Goal: Task Accomplishment & Management: Complete application form

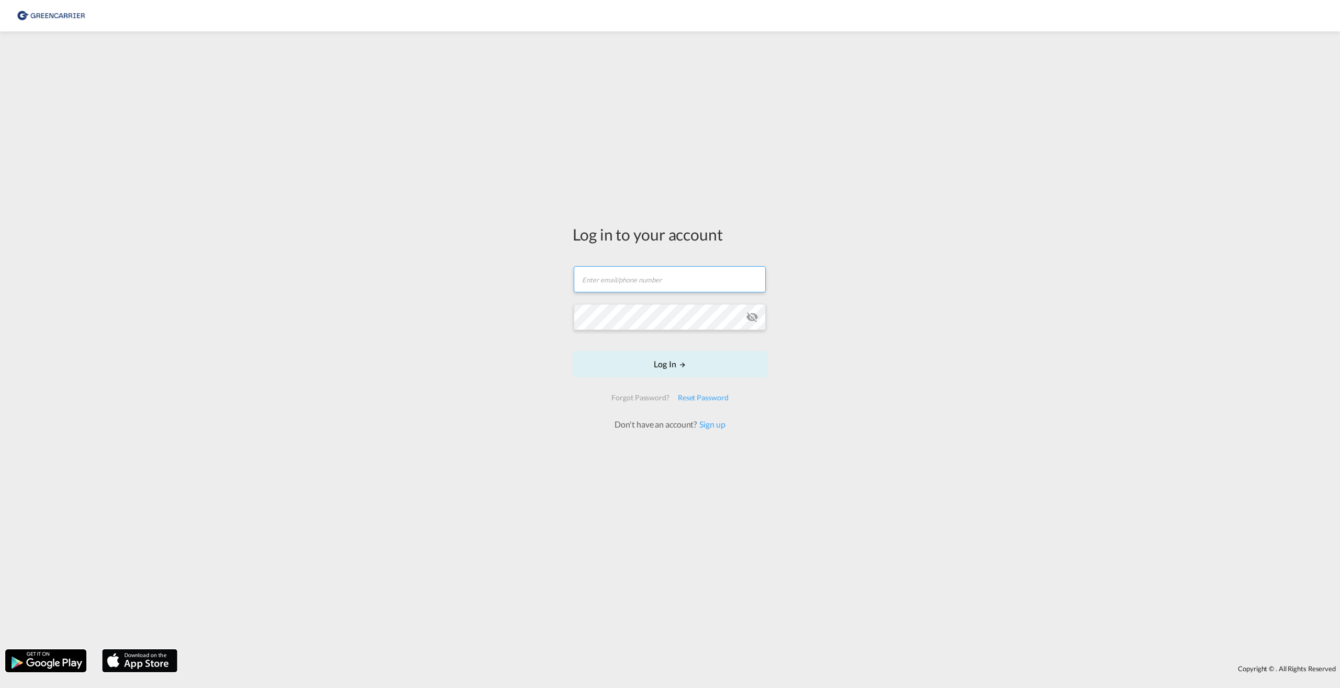
click at [603, 277] on input "text" at bounding box center [670, 279] width 192 height 26
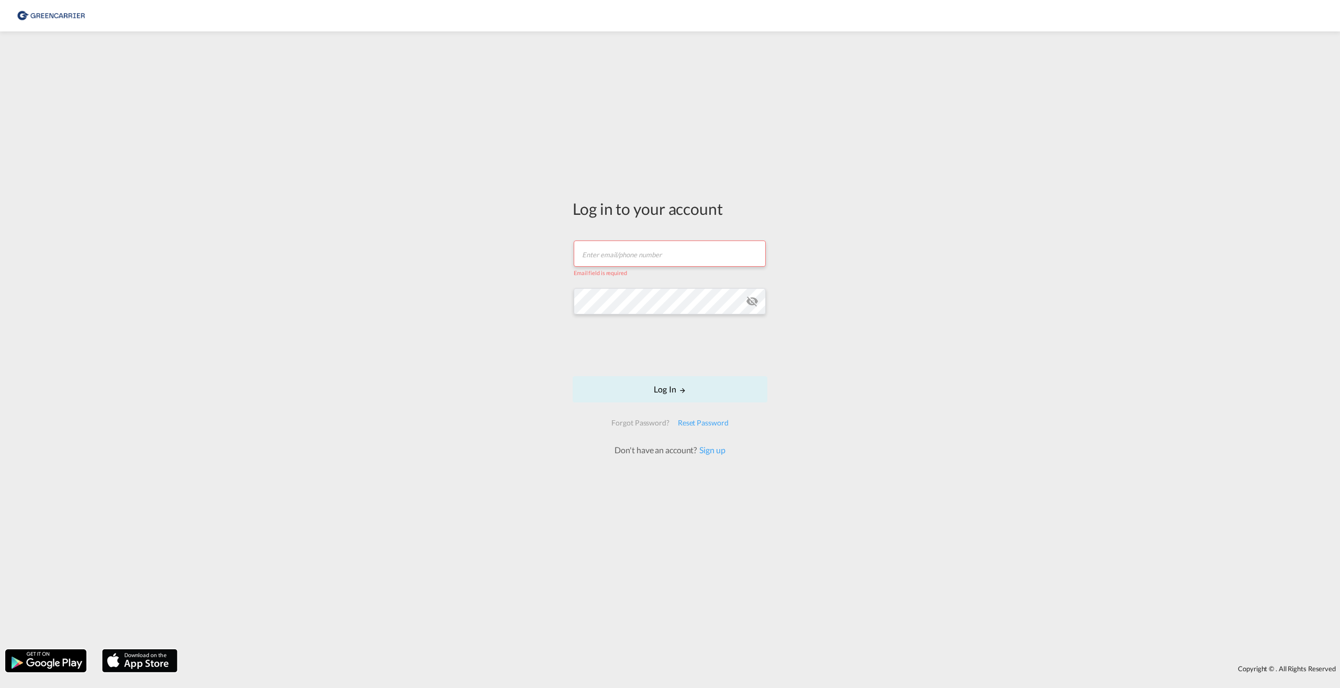
click at [487, 265] on div "Log in to your account Email field is required Password field is required Log I…" at bounding box center [670, 340] width 1340 height 607
click at [708, 451] on link "Sign up" at bounding box center [711, 450] width 28 height 10
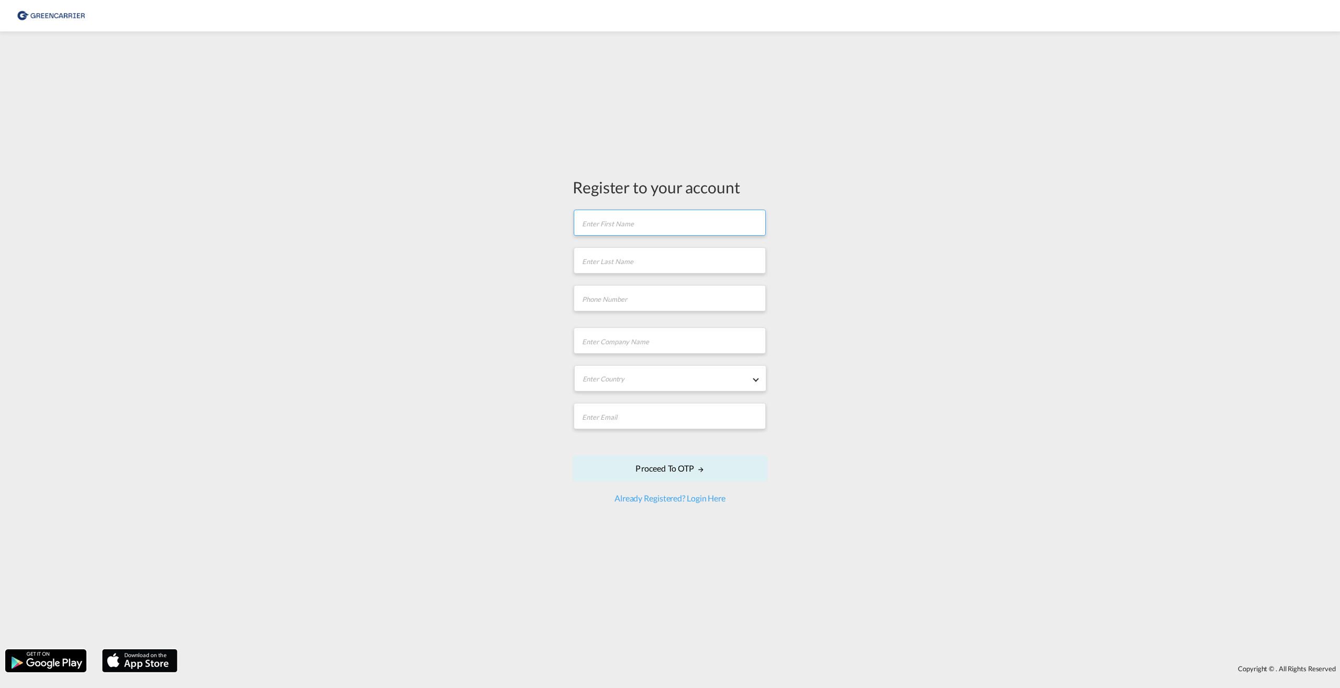
click at [620, 227] on input "text" at bounding box center [670, 222] width 192 height 26
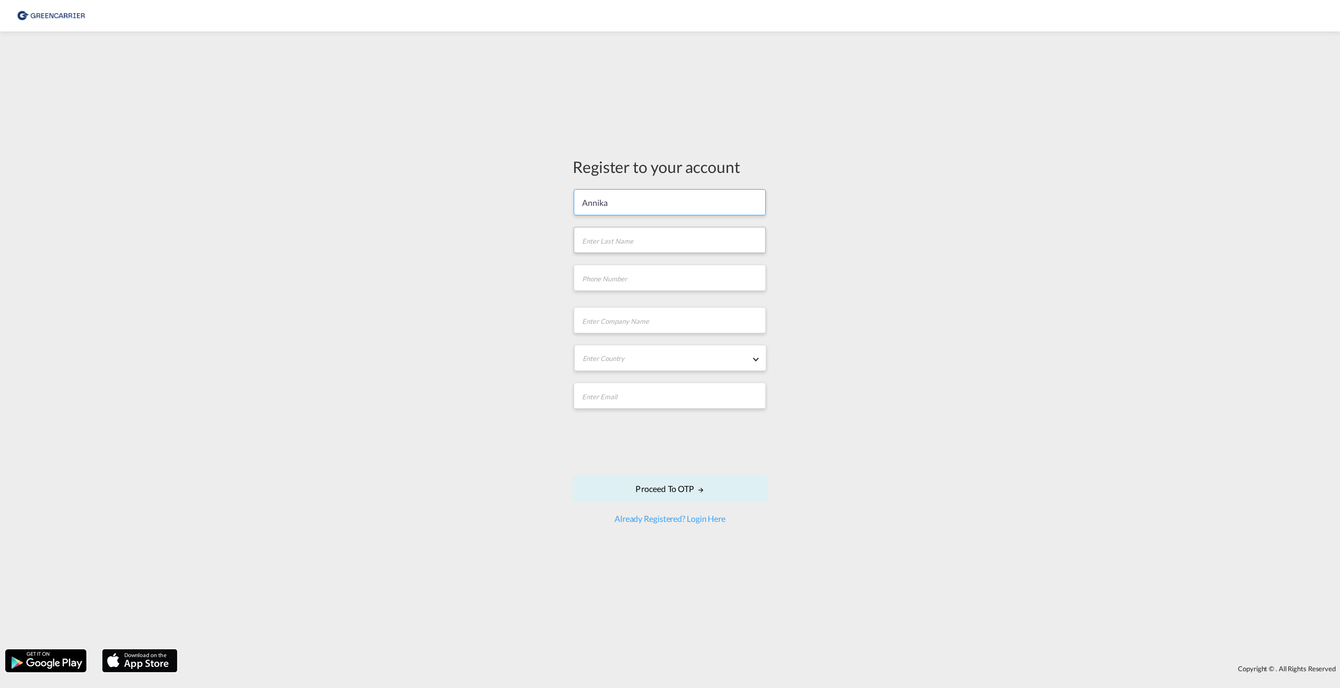
type input "Annika"
click at [628, 237] on input "text" at bounding box center [670, 240] width 192 height 26
type input "Huss"
click at [620, 281] on input "tel" at bounding box center [670, 277] width 192 height 26
type input "052329997152"
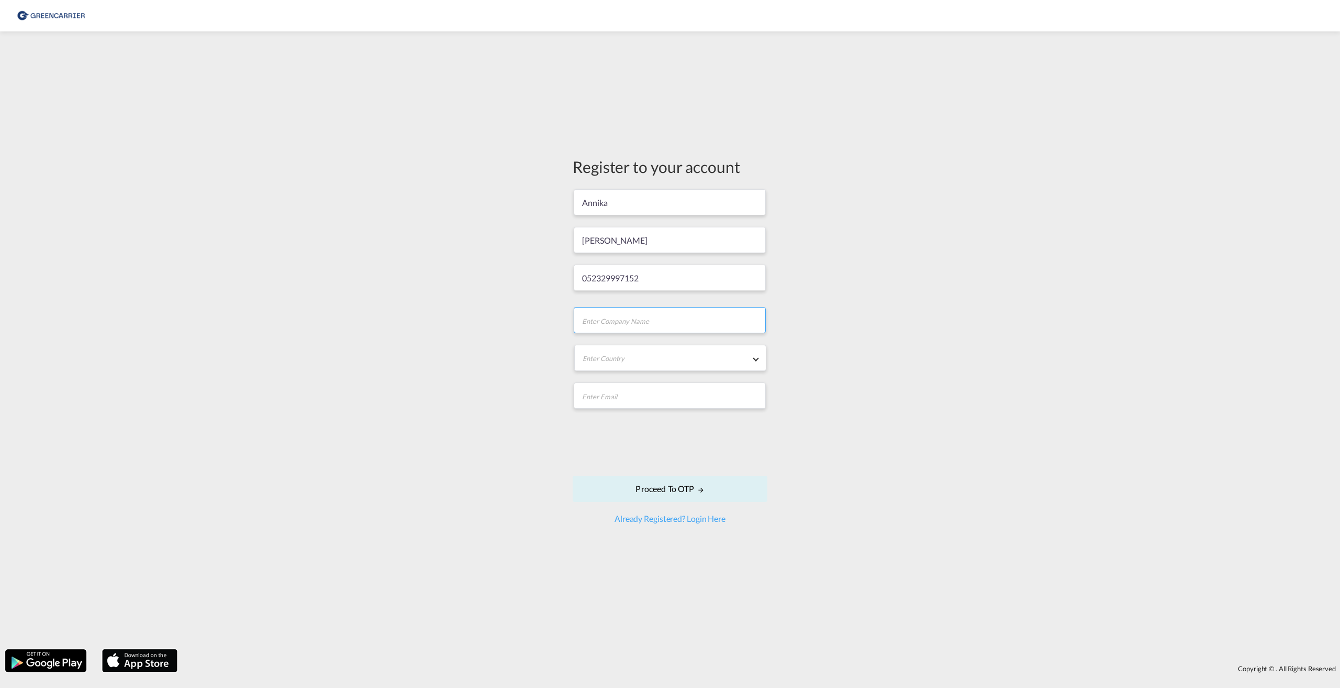
click at [615, 318] on input "text" at bounding box center [670, 320] width 192 height 26
type input "Skyline Express"
click at [626, 359] on md-select "Enter Country Afghanistan Albania Algeria American Samoa Andorra Angola Anguill…" at bounding box center [670, 358] width 192 height 26
type md-option "Afghanistan"
type md-option "Gabon"
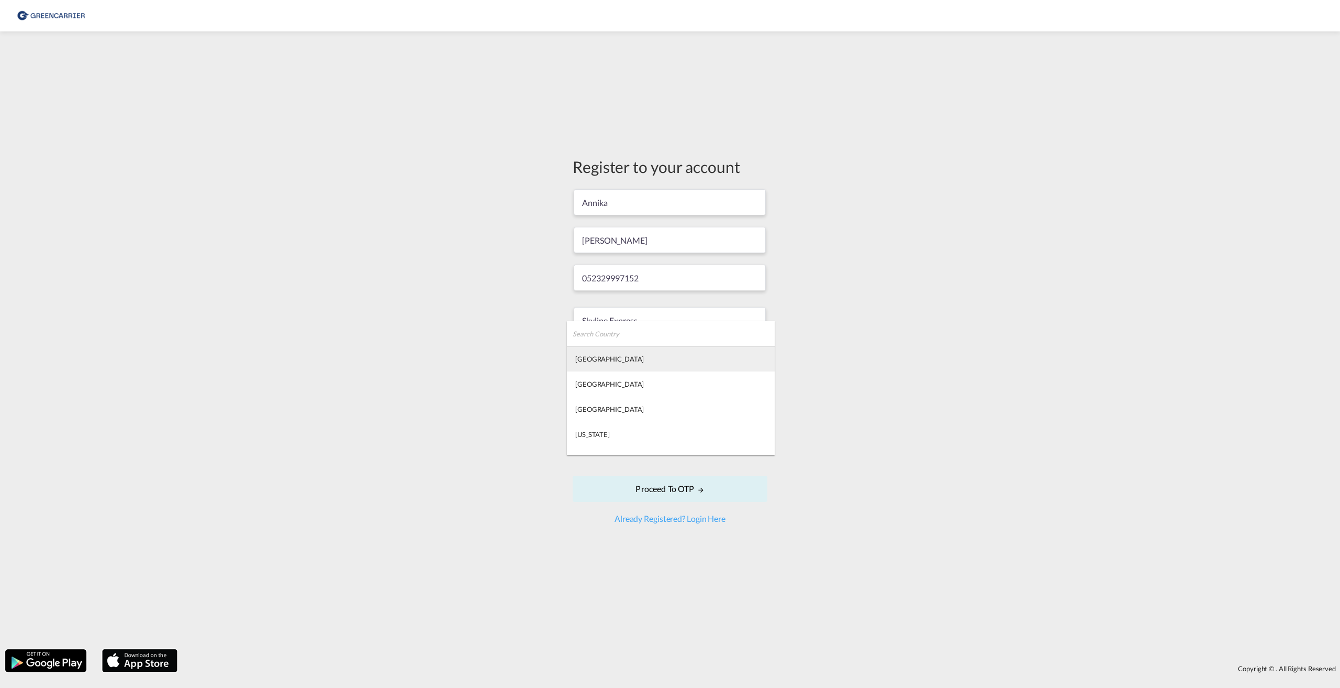
type md-option "Georgia"
type md-option "Germany"
click at [588, 389] on div "Germany" at bounding box center [609, 387] width 69 height 9
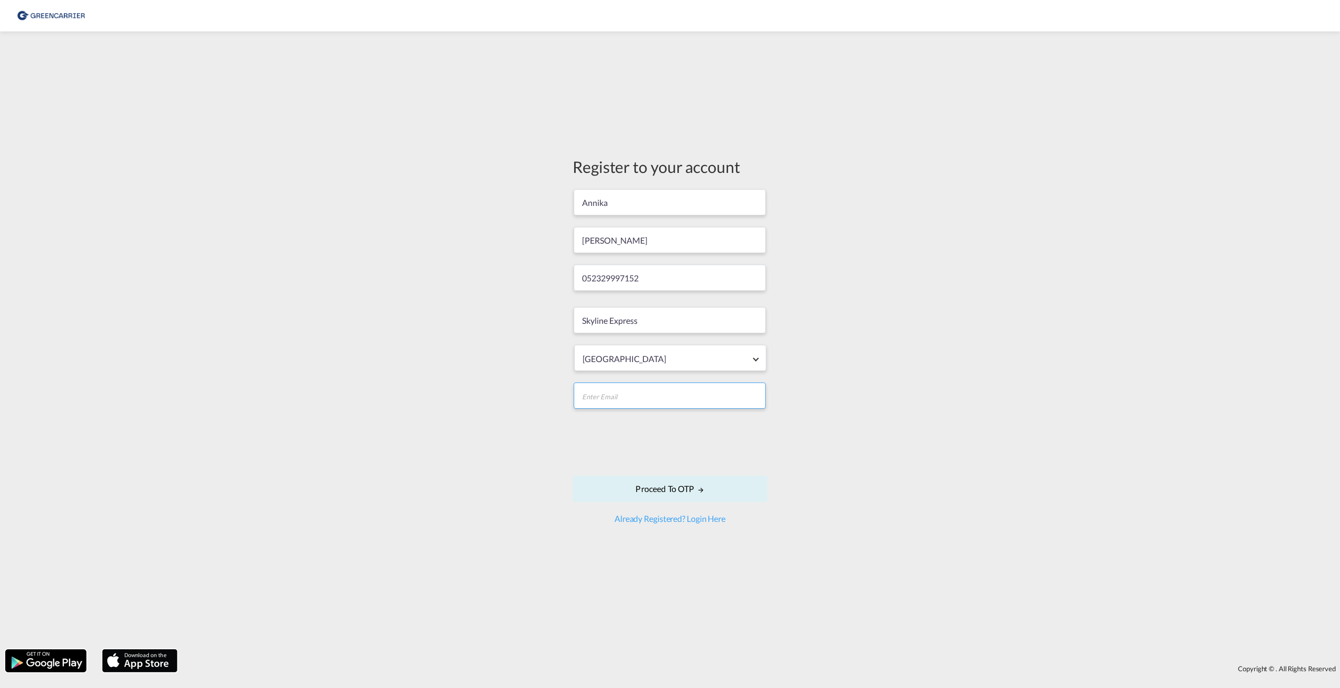
click at [600, 393] on input "email" at bounding box center [670, 395] width 192 height 26
type input "annika.huss@skyline-express.de"
click at [687, 488] on button "Proceed to OTP" at bounding box center [670, 488] width 195 height 26
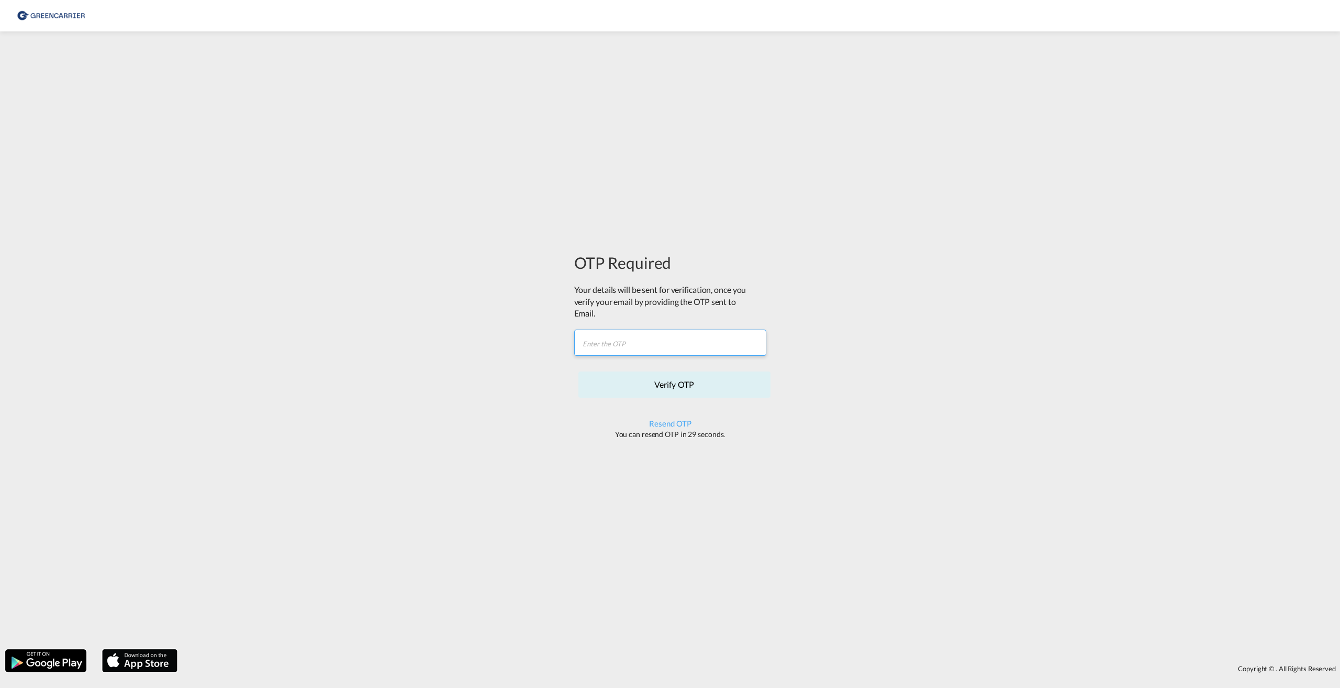
click at [624, 338] on input "text" at bounding box center [670, 342] width 192 height 26
paste input "1I7T0K"
type input "1I7T0K"
click at [685, 381] on button "Verify OTP" at bounding box center [675, 384] width 192 height 26
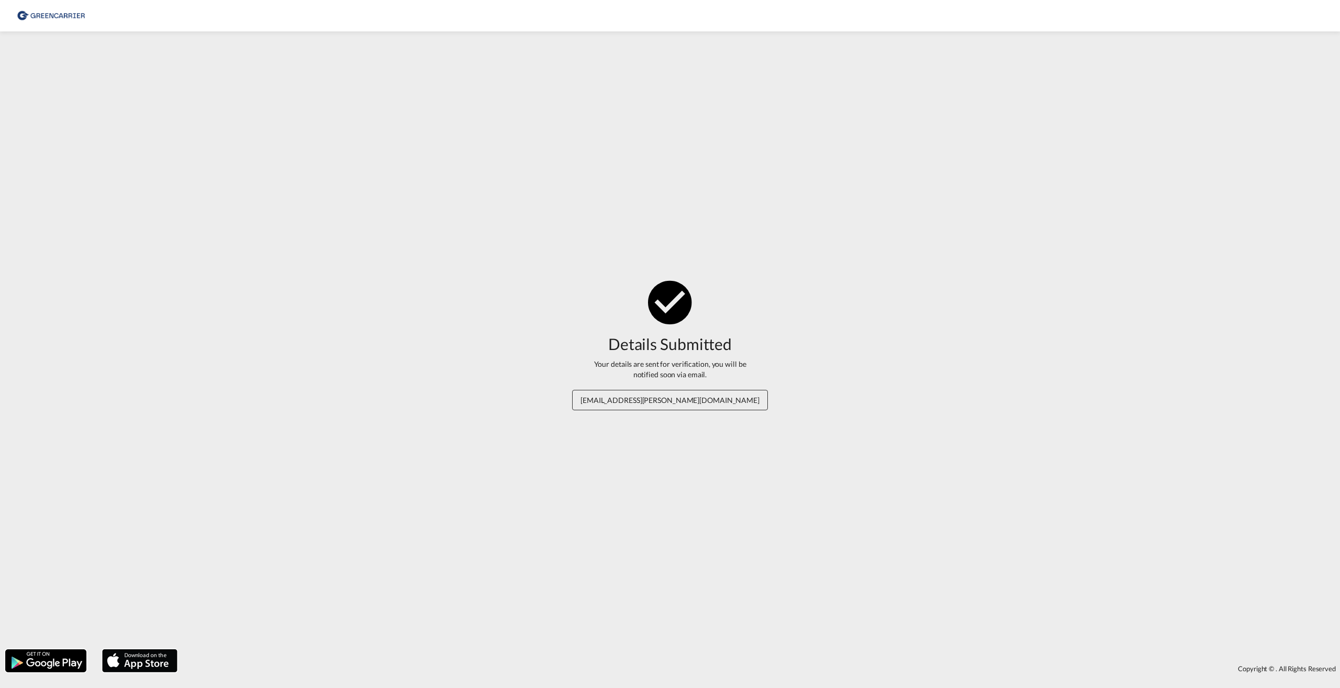
click at [658, 404] on span "annika.huss@skyline-express.de" at bounding box center [670, 400] width 196 height 20
click at [657, 317] on md-icon "icon-checkbox-marked-circle" at bounding box center [670, 301] width 52 height 52
click at [652, 349] on div "Details Submitted" at bounding box center [670, 344] width 124 height 22
click at [599, 386] on div "Details Submitted Your details are sent for verification, you will be notified …" at bounding box center [670, 340] width 196 height 130
click at [676, 156] on div "Details Submitted Your details are sent for verification, you will be notified …" at bounding box center [670, 340] width 1340 height 607
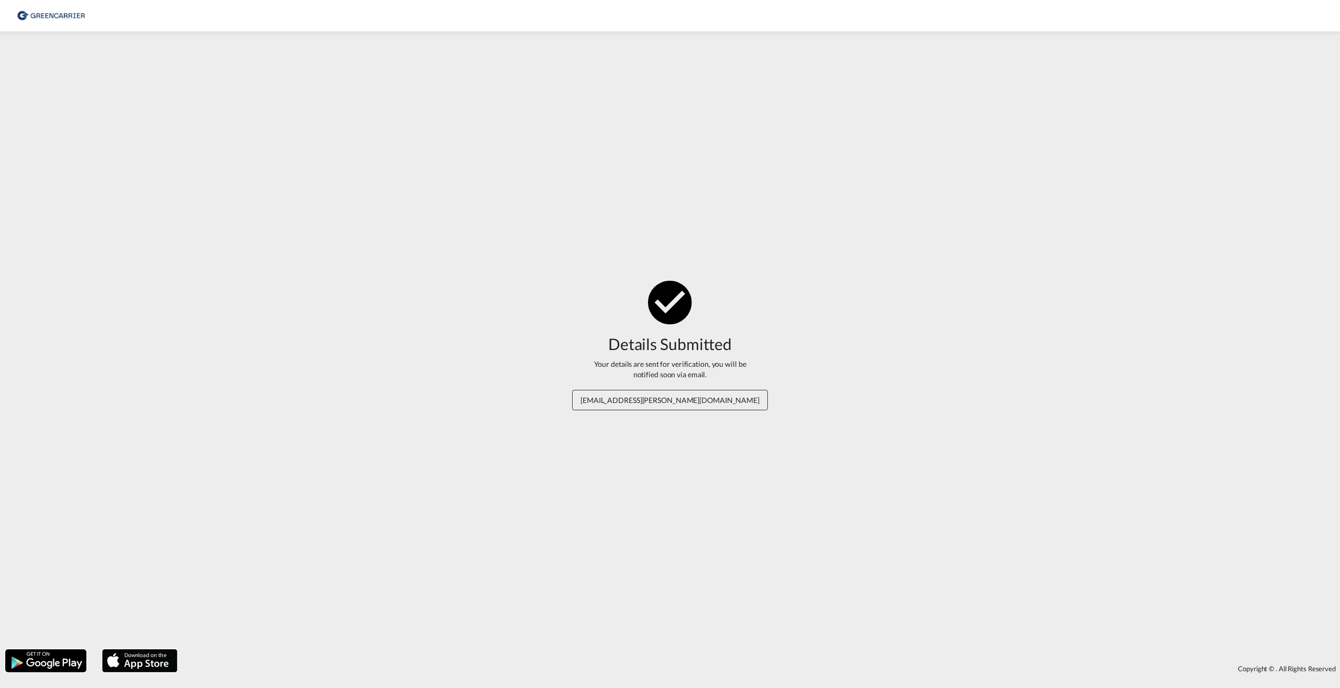
drag, startPoint x: 623, startPoint y: 444, endPoint x: 621, endPoint y: 427, distance: 16.8
click at [623, 444] on div "Details Submitted Your details are sent for verification, you will be notified …" at bounding box center [670, 340] width 1340 height 607
click at [40, 16] on img at bounding box center [51, 16] width 71 height 24
click at [725, 521] on div "Details Submitted Your details are sent for verification, you will be notified …" at bounding box center [670, 340] width 1340 height 607
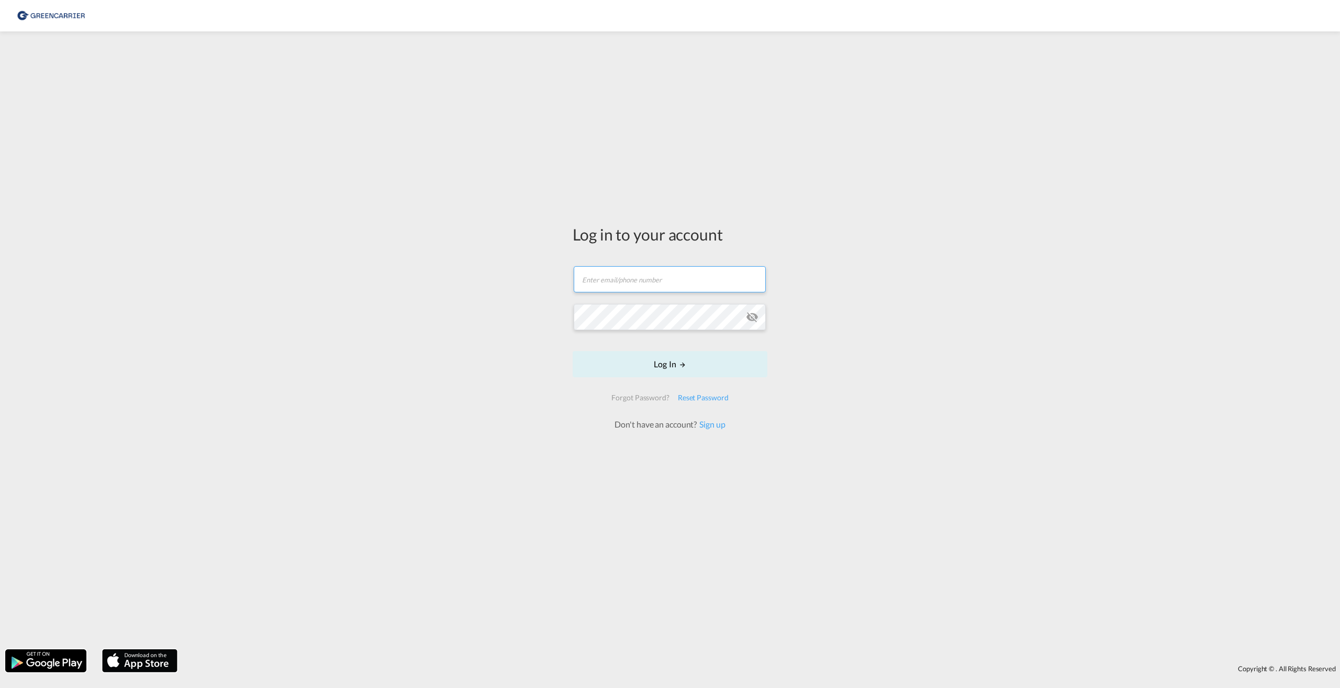
click at [616, 280] on input "text" at bounding box center [670, 279] width 192 height 26
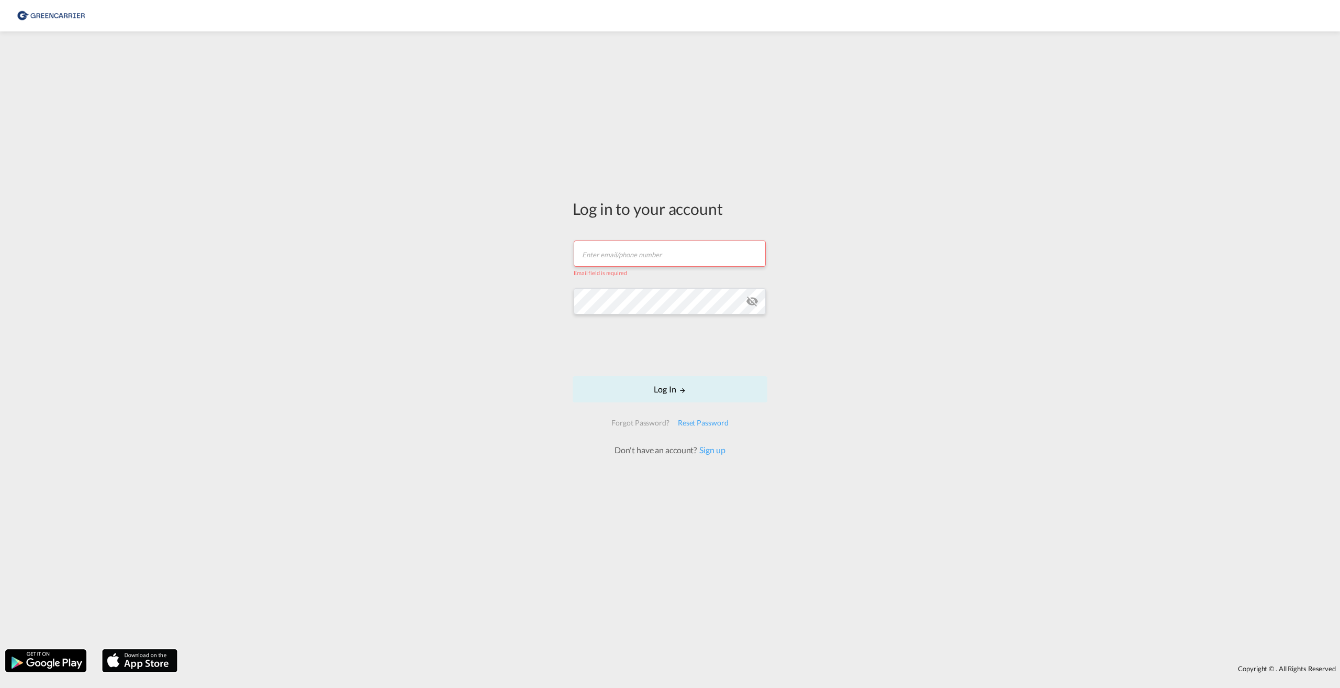
paste input "[EMAIL_ADDRESS][DOMAIN_NAME]"
type input "[EMAIL_ADDRESS][DOMAIN_NAME]"
click at [661, 385] on button "Log In" at bounding box center [670, 384] width 195 height 26
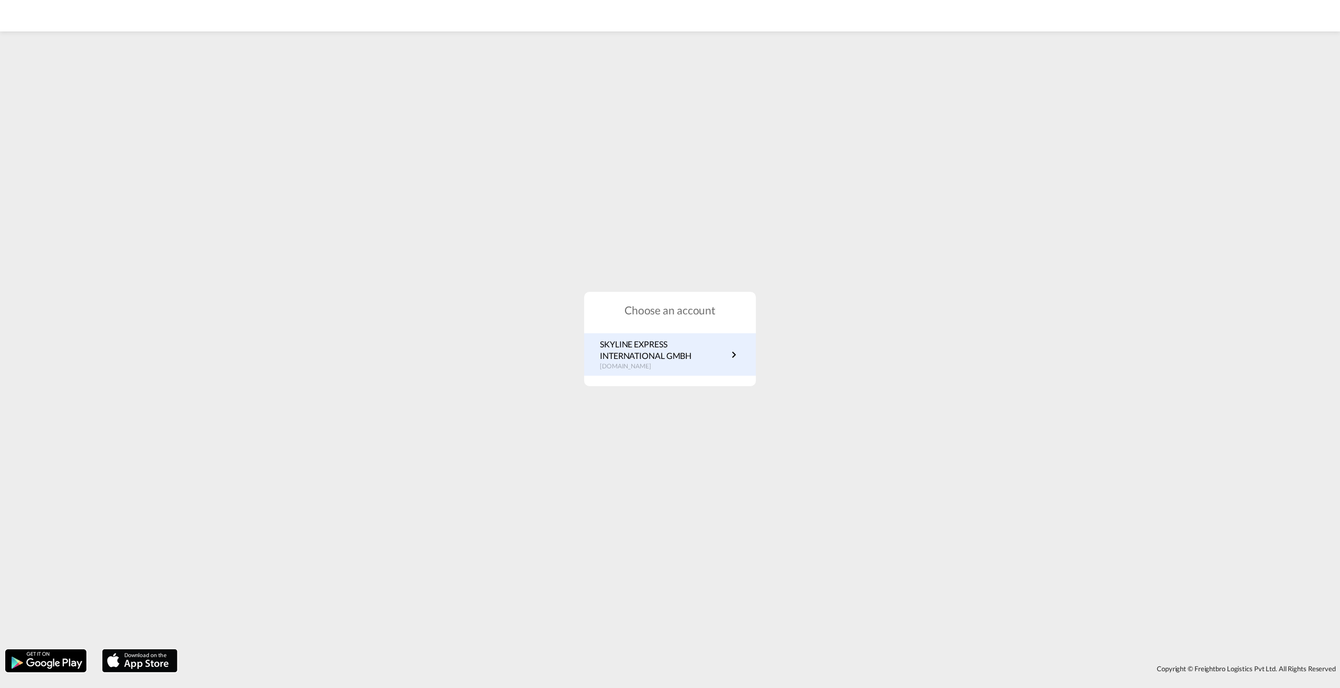
click at [691, 353] on p "SKYLINE EXPRESS INTERNATIONAL GMBH" at bounding box center [664, 350] width 128 height 24
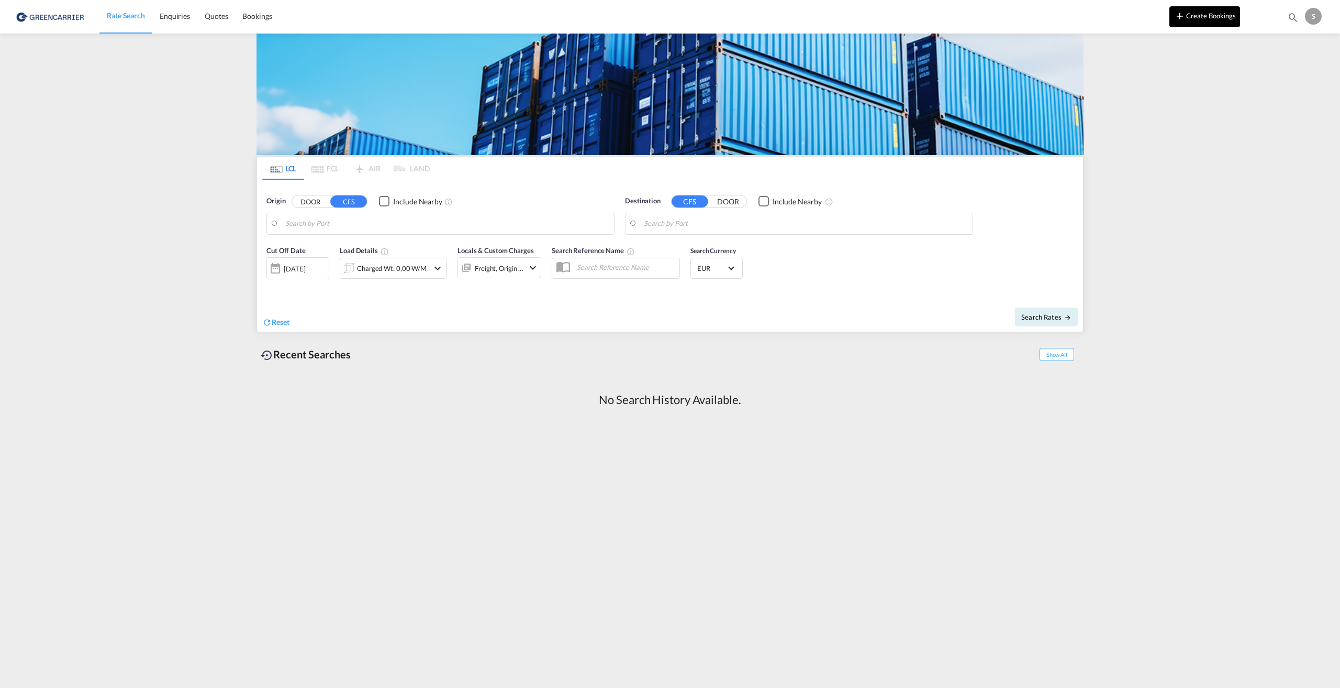
click at [1220, 20] on button "Create Bookings" at bounding box center [1205, 16] width 71 height 21
